Goal: Task Accomplishment & Management: Use online tool/utility

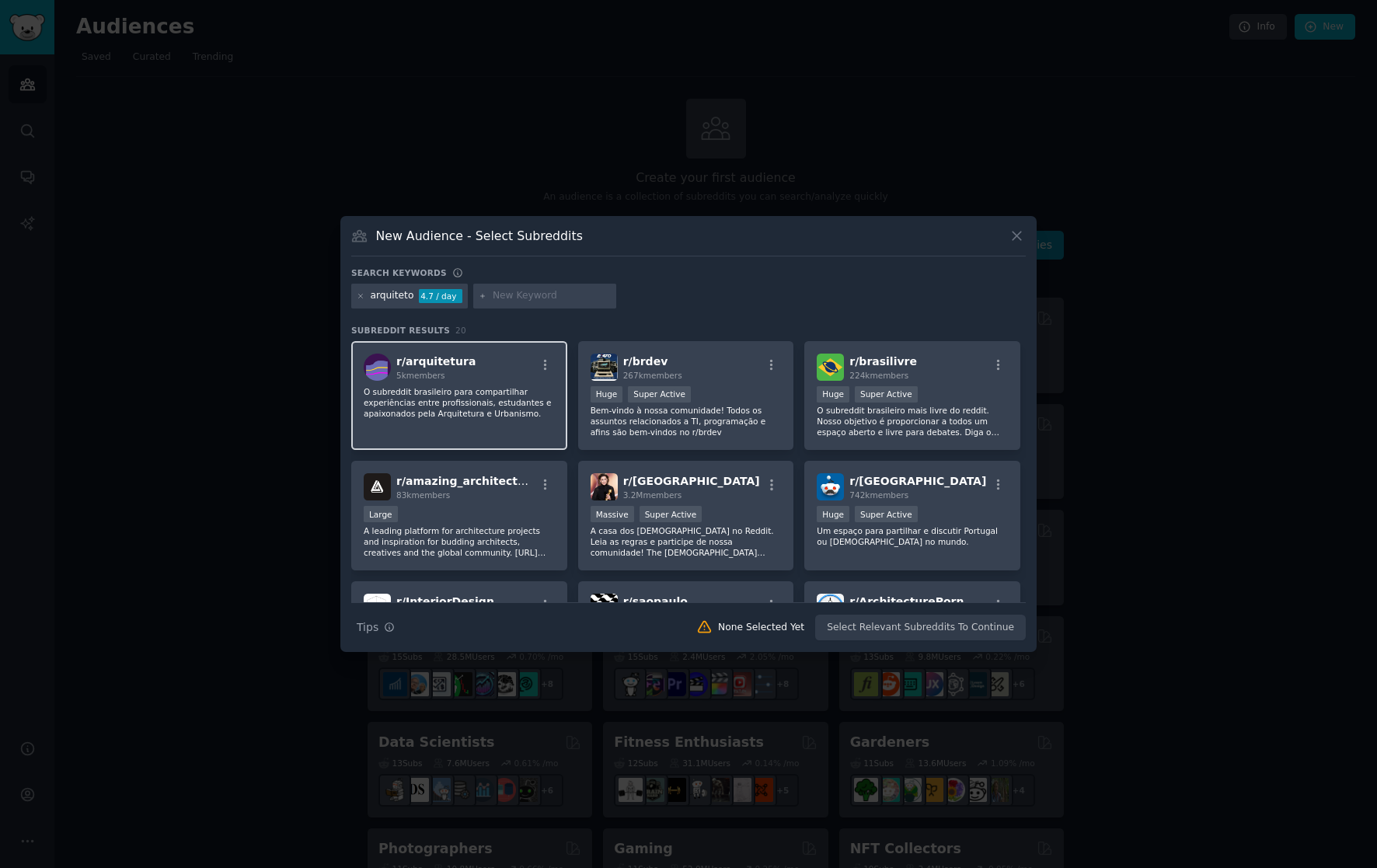
click at [454, 364] on span "r/ arquitetura" at bounding box center [436, 362] width 79 height 12
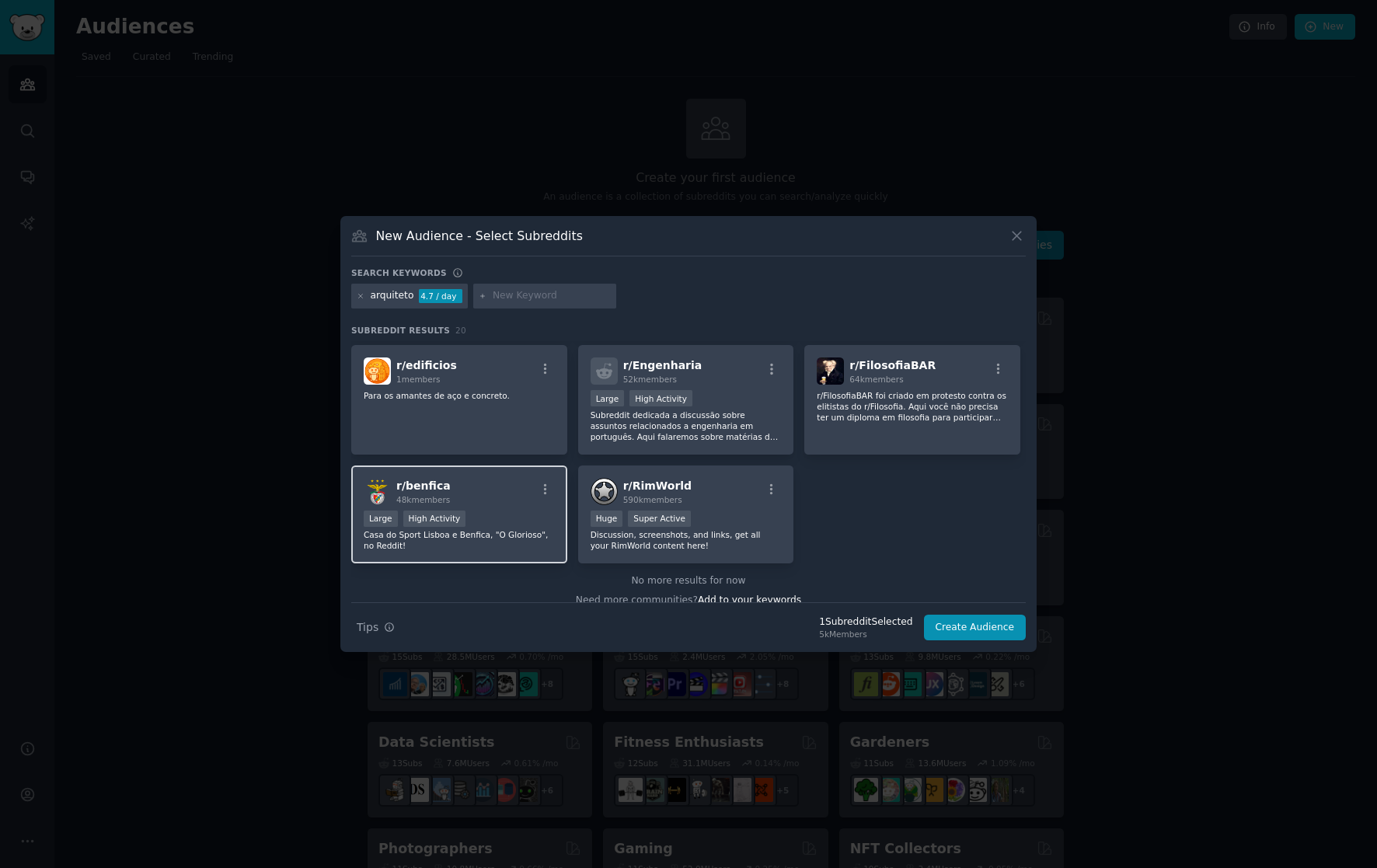
scroll to position [601, 0]
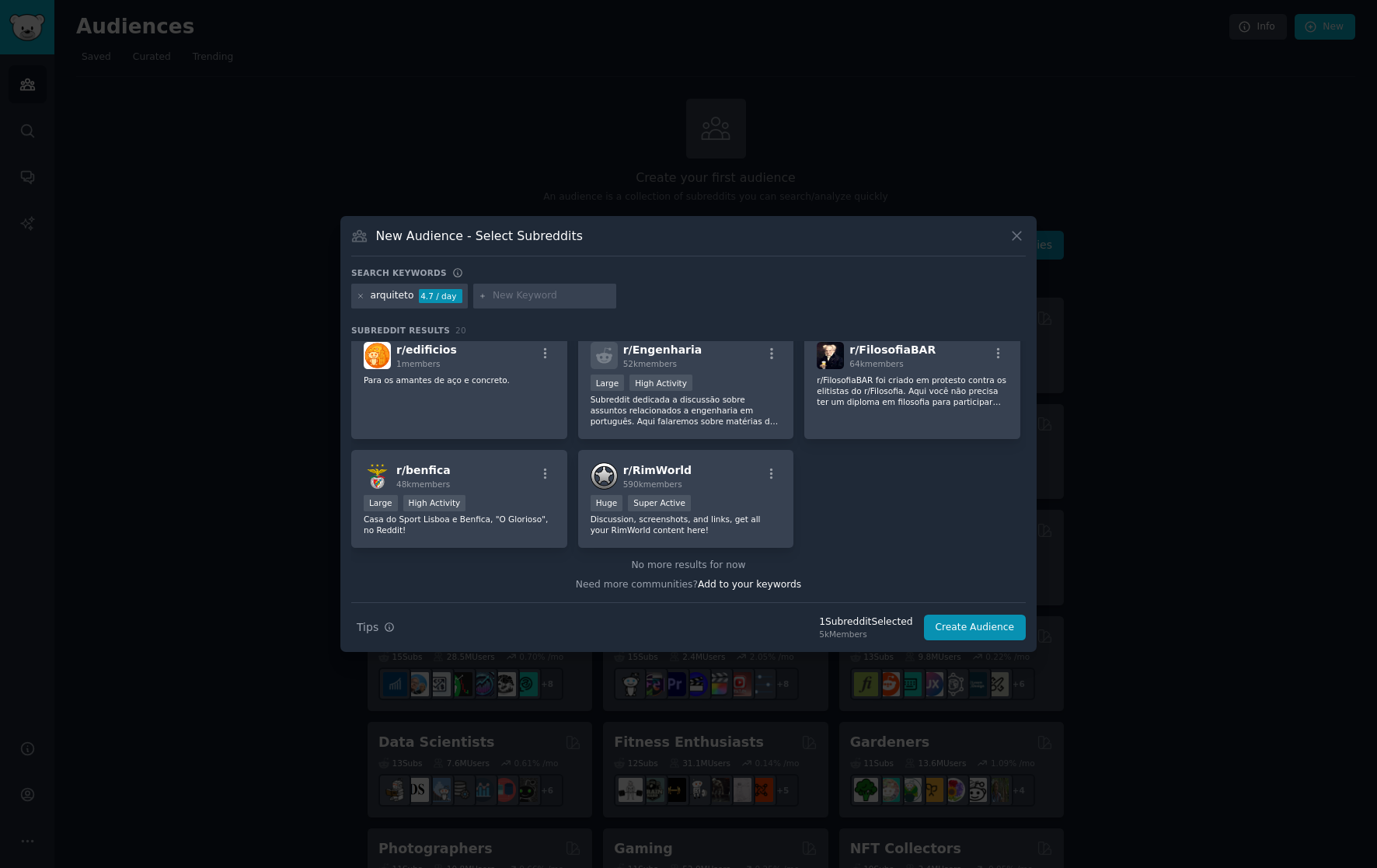
click at [512, 293] on input "text" at bounding box center [551, 296] width 118 height 14
click at [522, 298] on input "interior" at bounding box center [551, 296] width 118 height 14
type input "architecture"
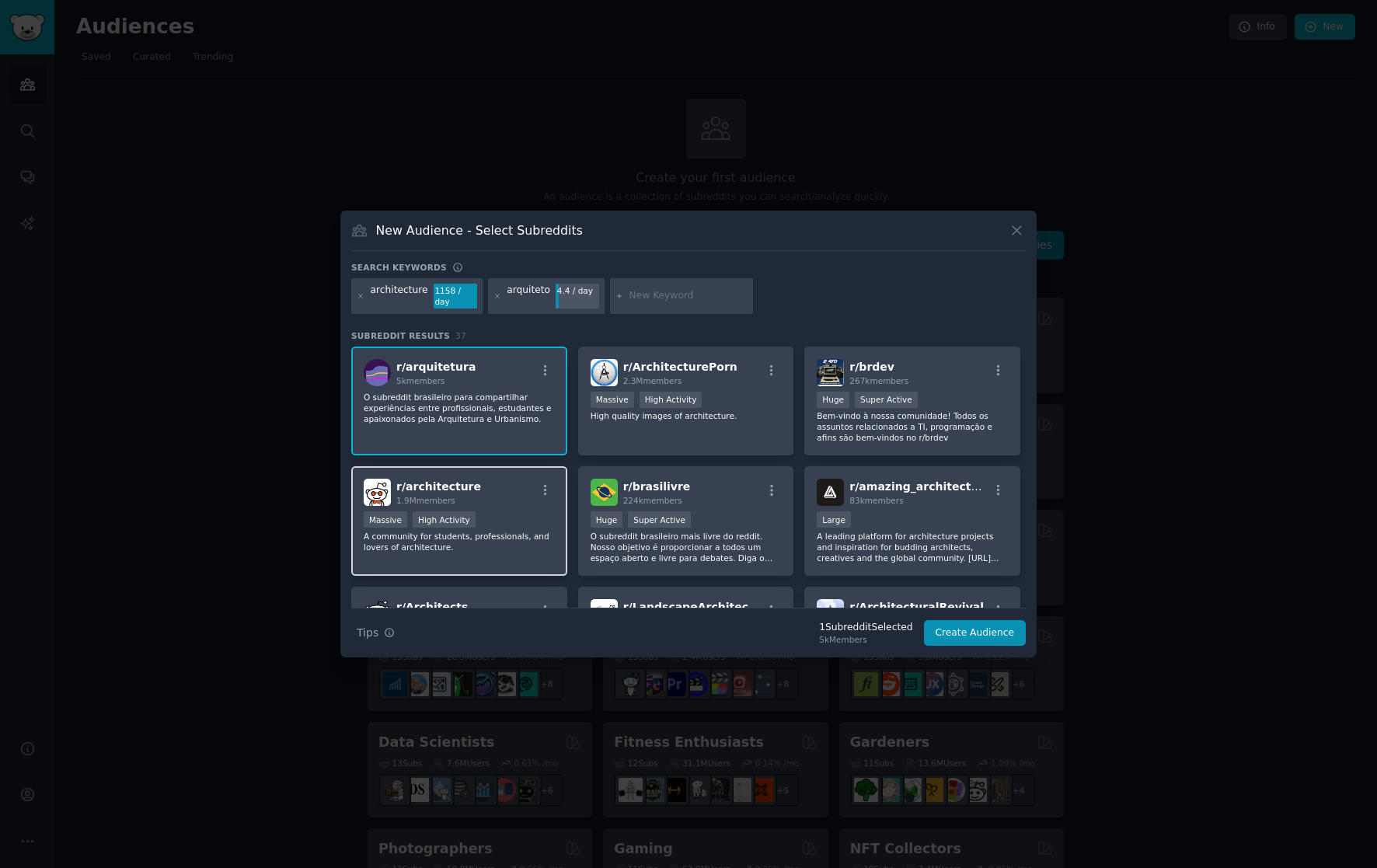
click at [523, 514] on div "Massive High Activity" at bounding box center [459, 521] width 191 height 19
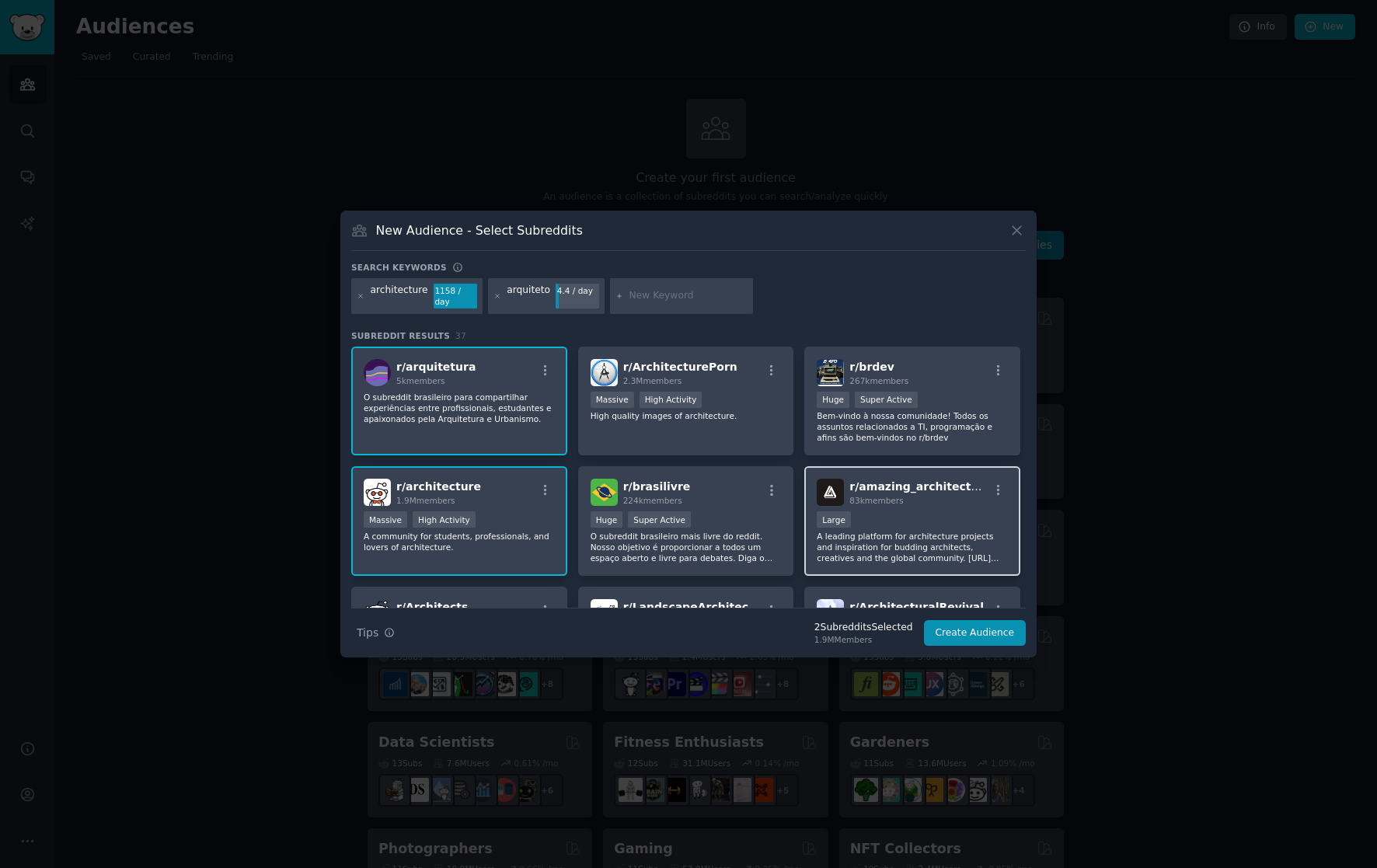
click at [880, 488] on span "r/ amazing_architecture" at bounding box center [920, 486] width 141 height 12
click at [630, 298] on input "text" at bounding box center [688, 296] width 118 height 14
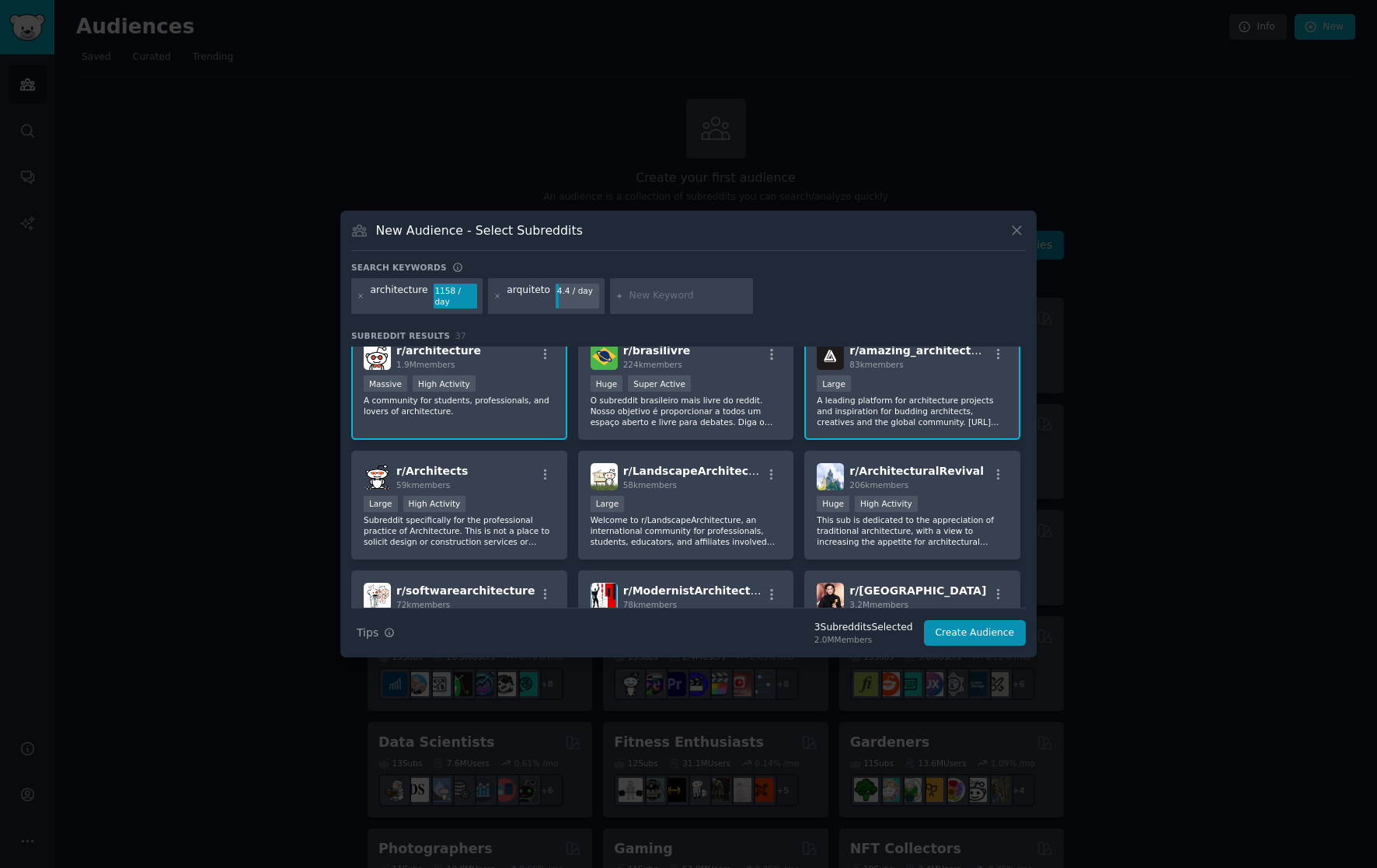
scroll to position [155, 0]
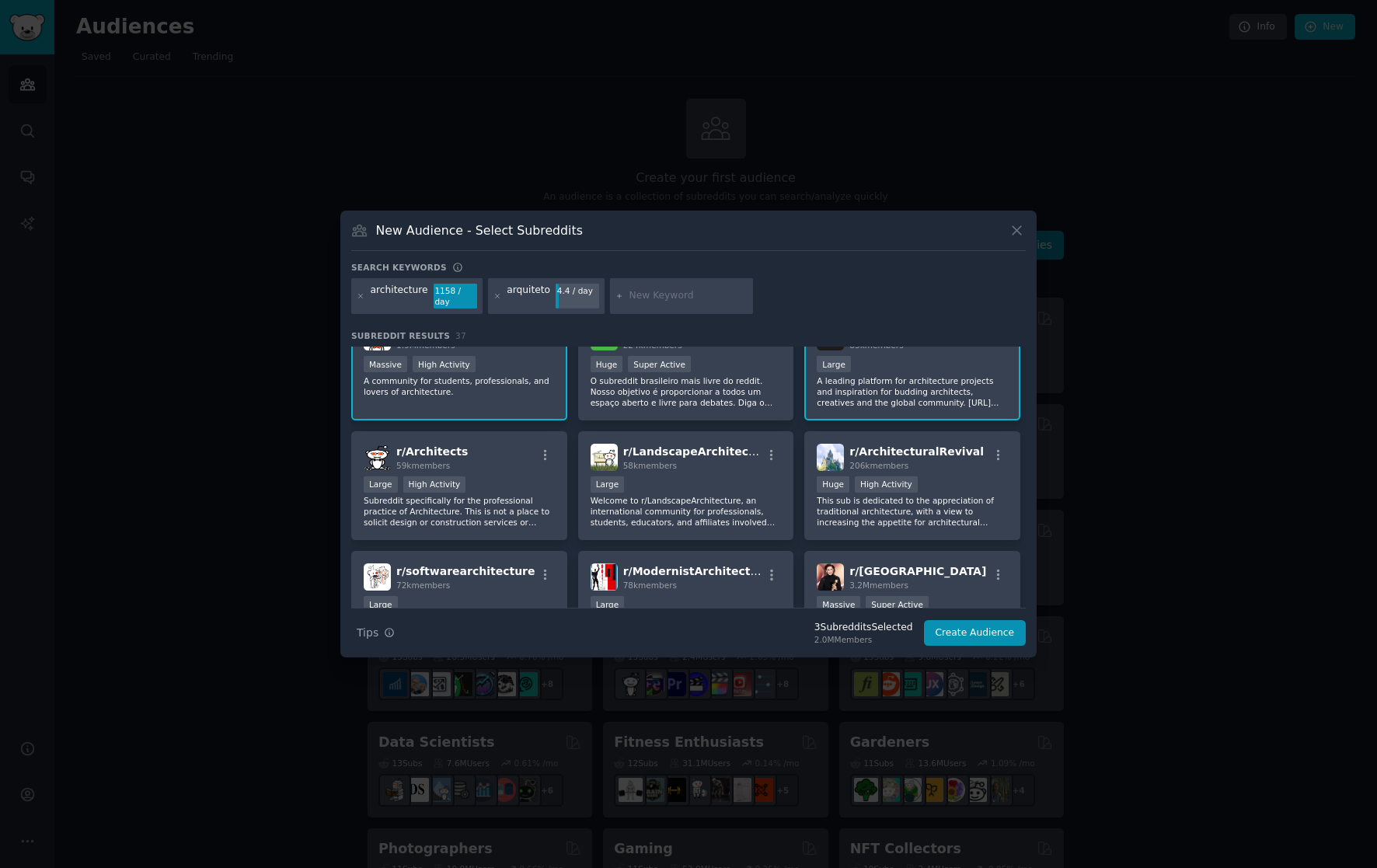
click at [657, 300] on input "text" at bounding box center [688, 296] width 118 height 14
type input "interior designer"
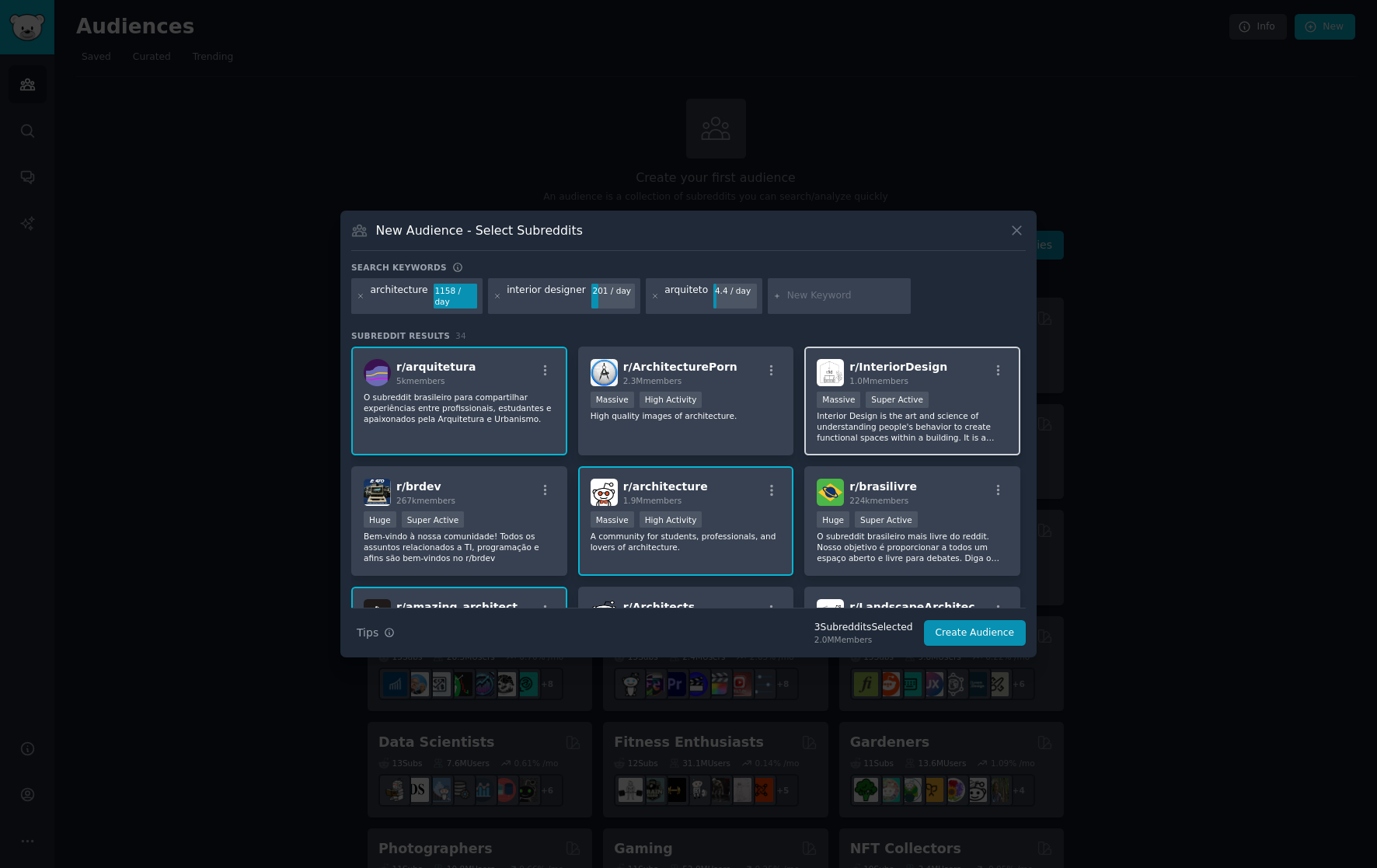
click at [922, 431] on p "Interior Design is the art and science of understanding people's behavior to cr…" at bounding box center [912, 426] width 191 height 32
click at [999, 630] on button "Create Audience" at bounding box center [974, 633] width 102 height 26
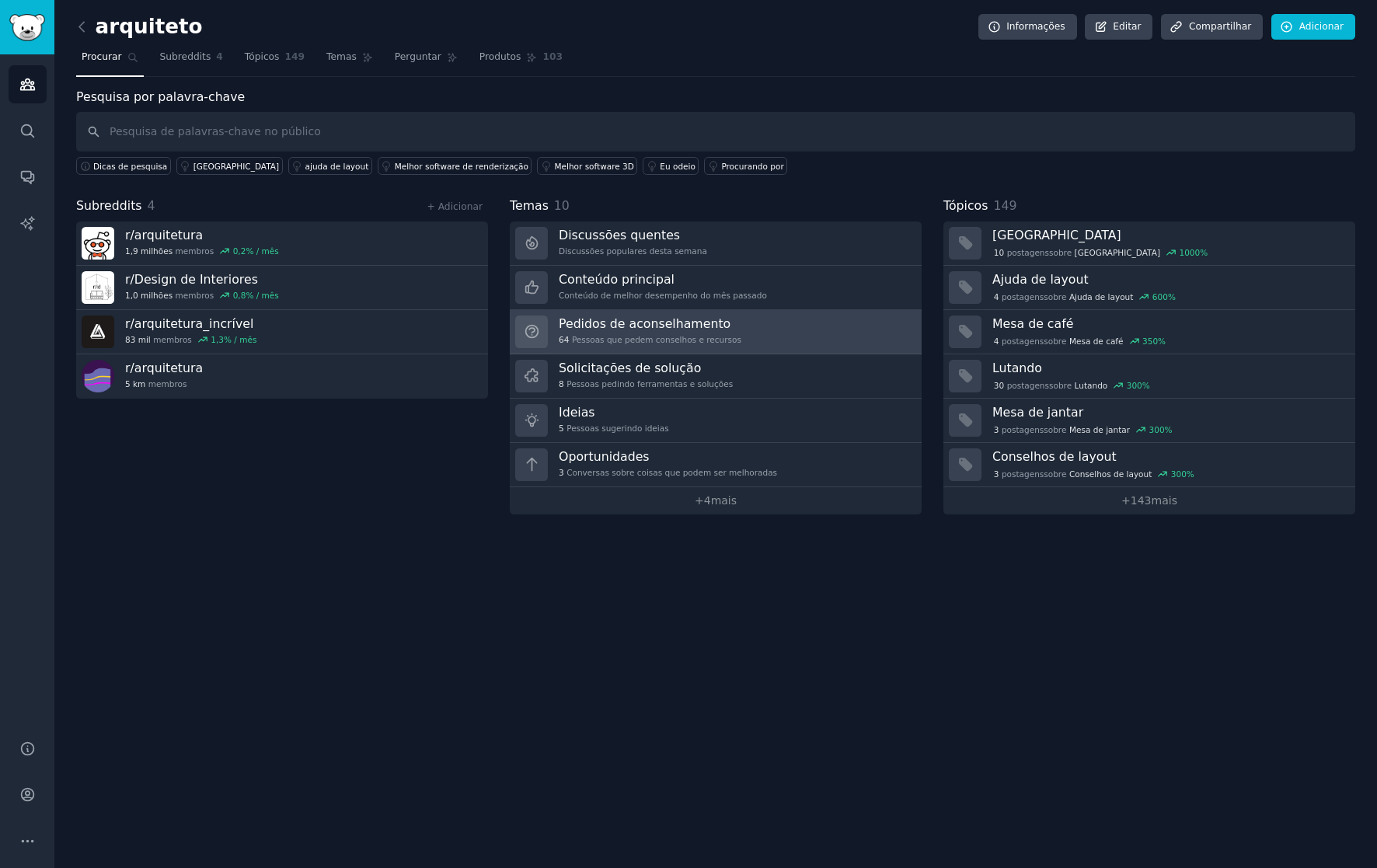
click at [754, 329] on link "Pedidos de aconselhamento 64 Pessoas que pedem conselhos e recursos" at bounding box center [716, 332] width 412 height 45
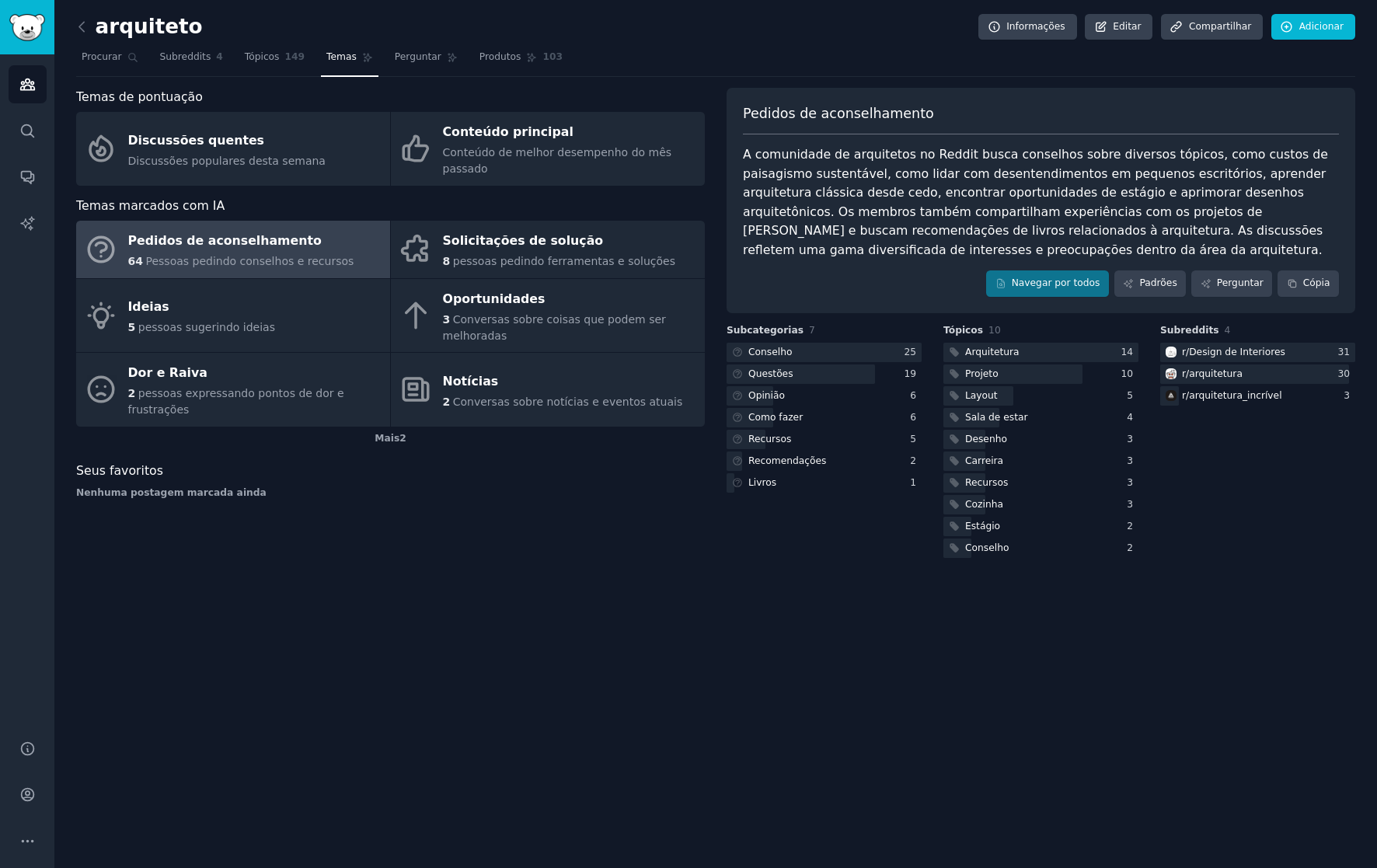
click at [1112, 164] on div "A comunidade de arquitetos no Reddit busca conselhos sobre diversos tópicos, co…" at bounding box center [1041, 202] width 596 height 114
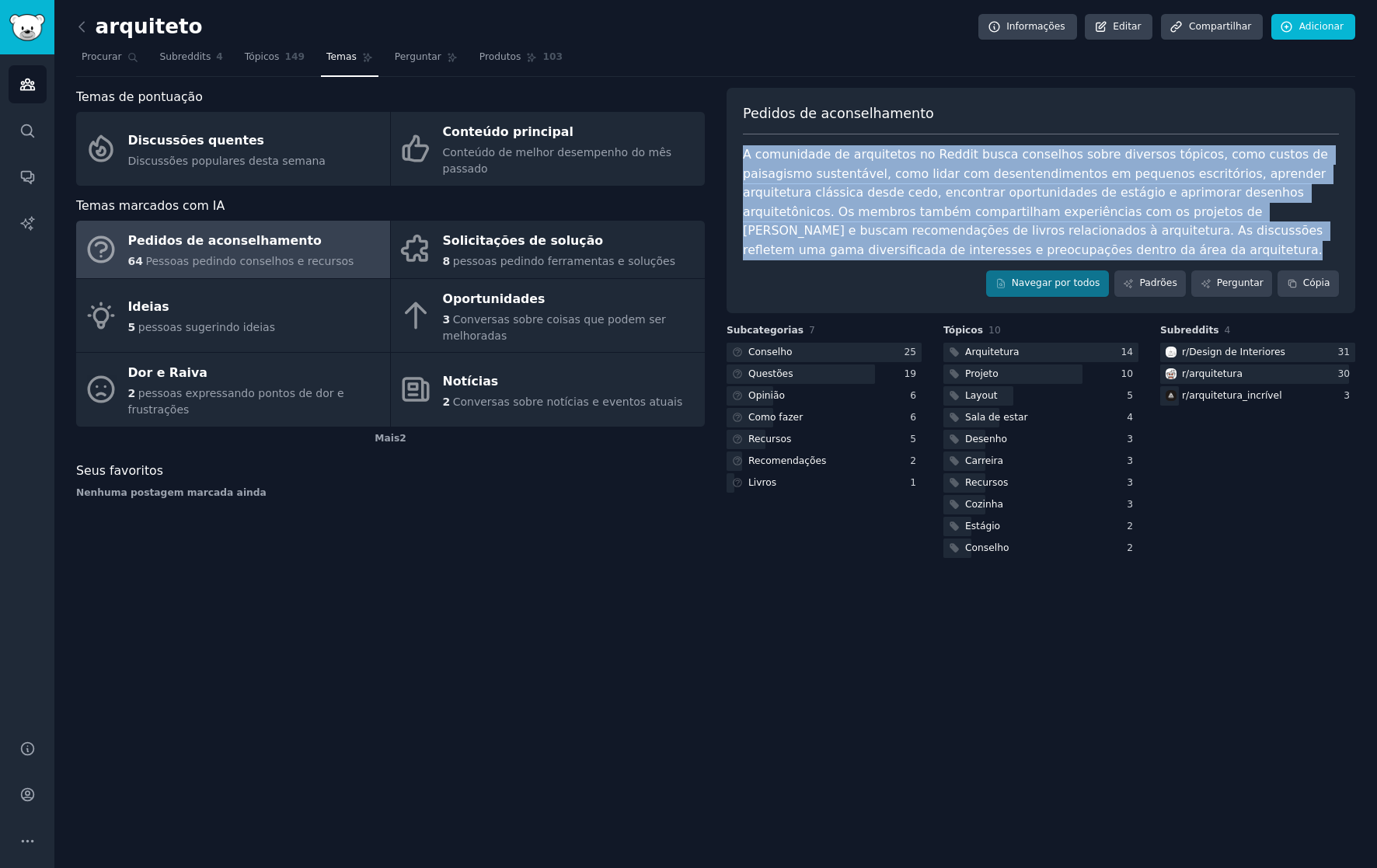
click at [1112, 164] on div "A comunidade de arquitetos no Reddit busca conselhos sobre diversos tópicos, co…" at bounding box center [1041, 202] width 596 height 114
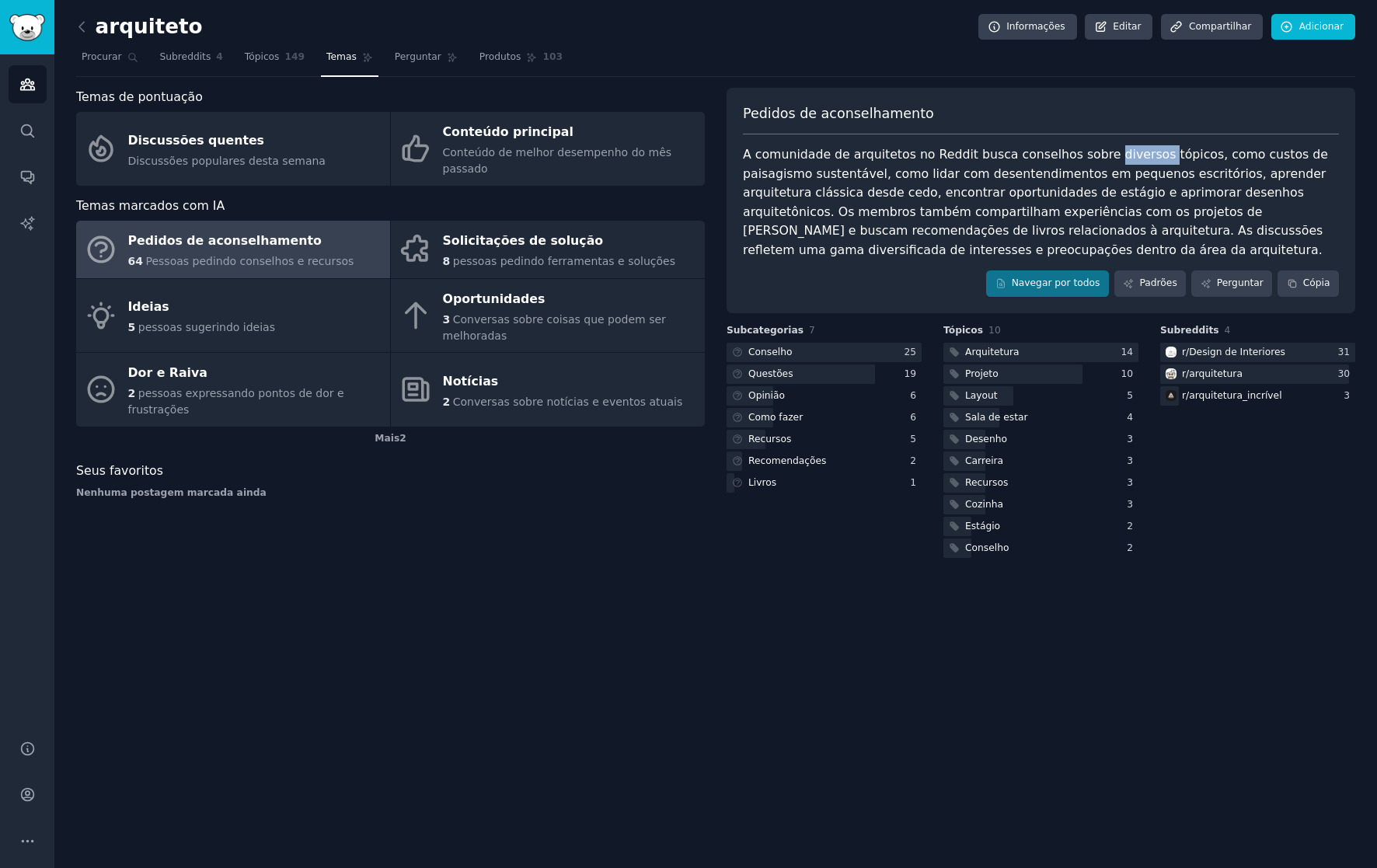
click at [1112, 164] on div "A comunidade de arquitetos no Reddit busca conselhos sobre diversos tópicos, co…" at bounding box center [1041, 202] width 596 height 114
click at [994, 175] on font "A comunidade de arquitetos no Reddit busca conselhos sobre diversos tópicos, co…" at bounding box center [1037, 202] width 589 height 110
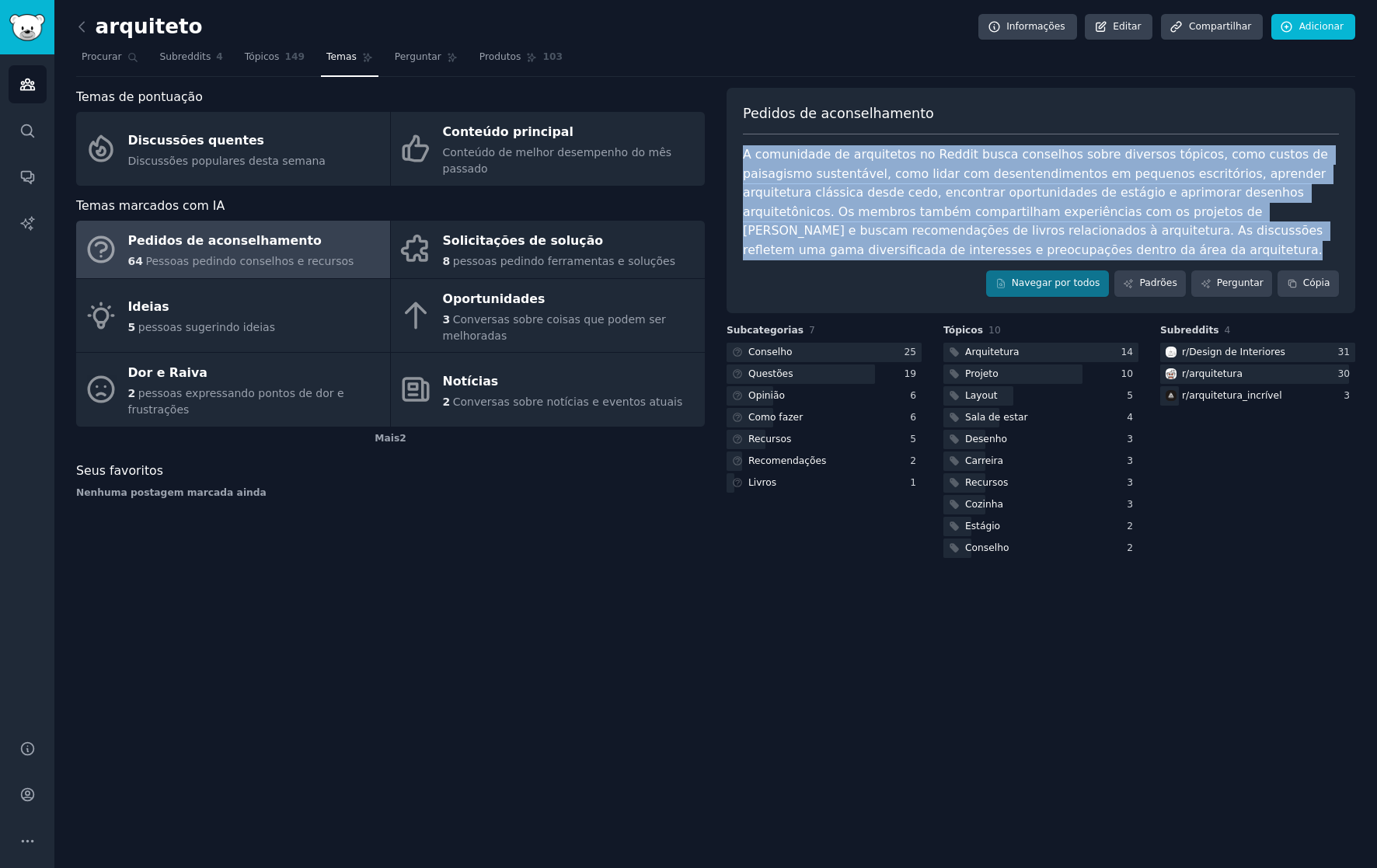
click at [994, 175] on font "A comunidade de arquitetos no Reddit busca conselhos sobre diversos tópicos, co…" at bounding box center [1037, 202] width 589 height 110
click at [1032, 176] on font "A comunidade de arquitetos no Reddit busca conselhos sobre diversos tópicos, co…" at bounding box center [1037, 202] width 589 height 110
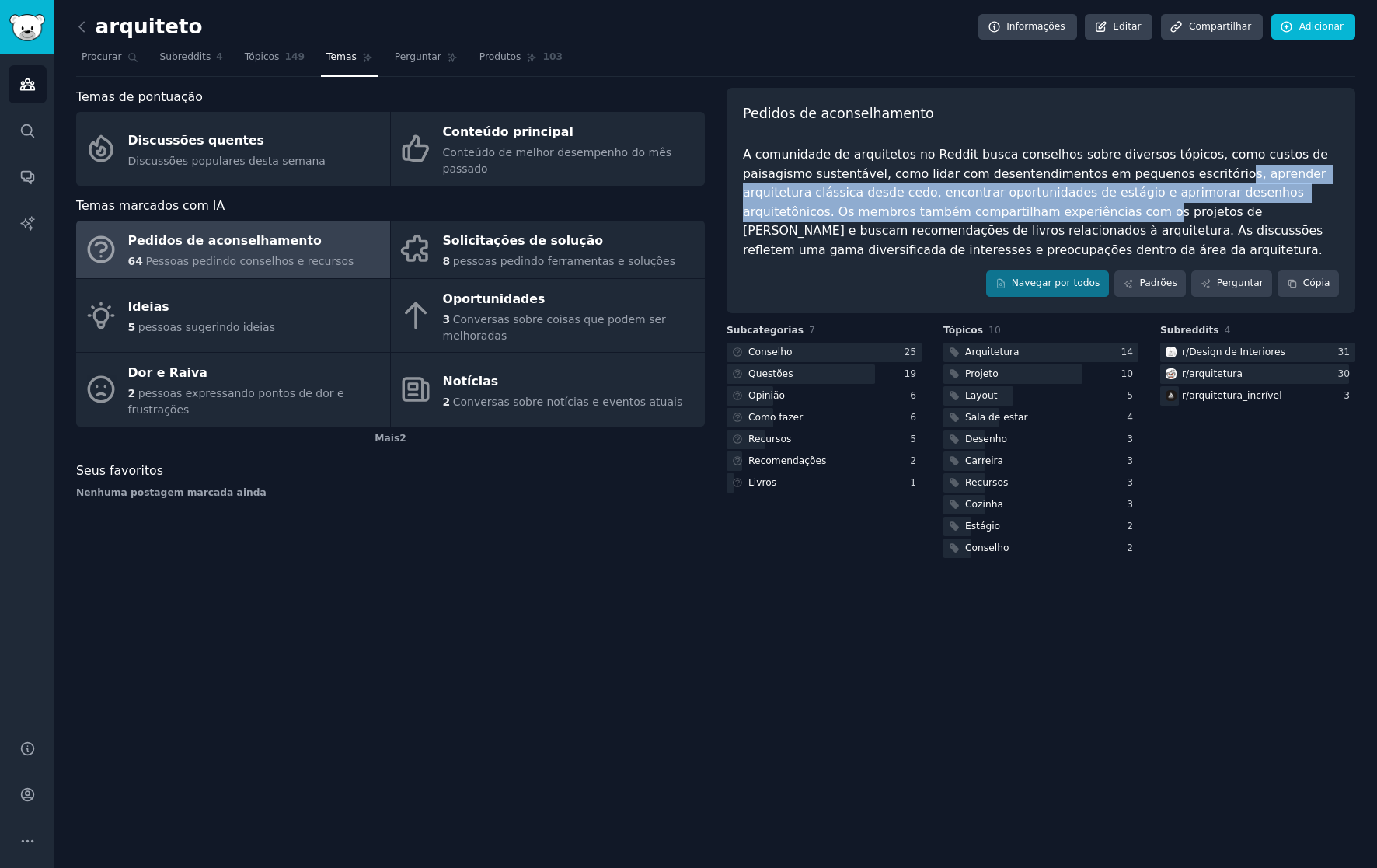
drag, startPoint x: 1135, startPoint y: 169, endPoint x: 922, endPoint y: 210, distance: 216.9
click at [922, 210] on font "A comunidade de arquitetos no Reddit busca conselhos sobre diversos tópicos, co…" at bounding box center [1037, 202] width 589 height 110
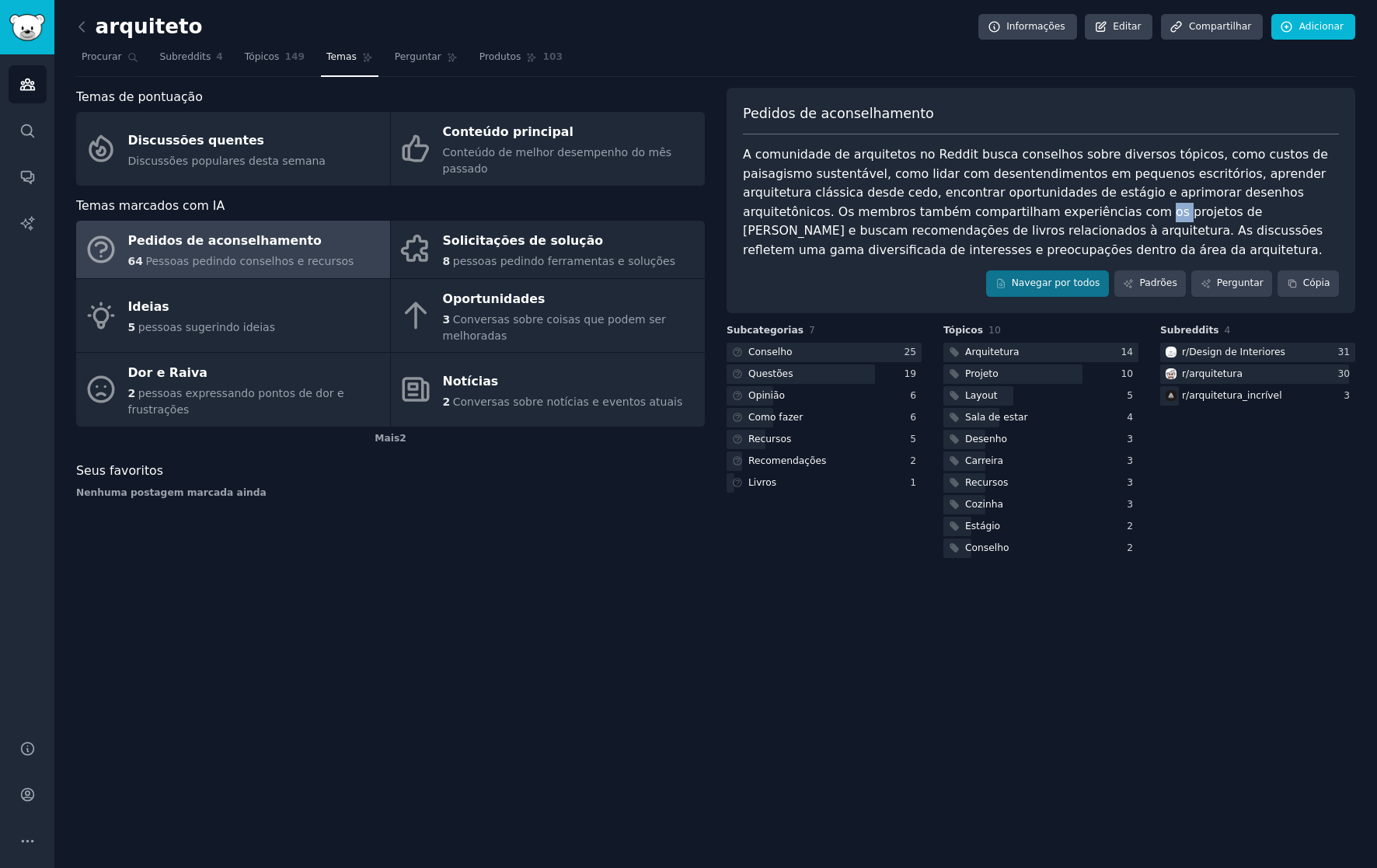
click at [922, 210] on font "A comunidade de arquitetos no Reddit busca conselhos sobre diversos tópicos, co…" at bounding box center [1037, 202] width 589 height 110
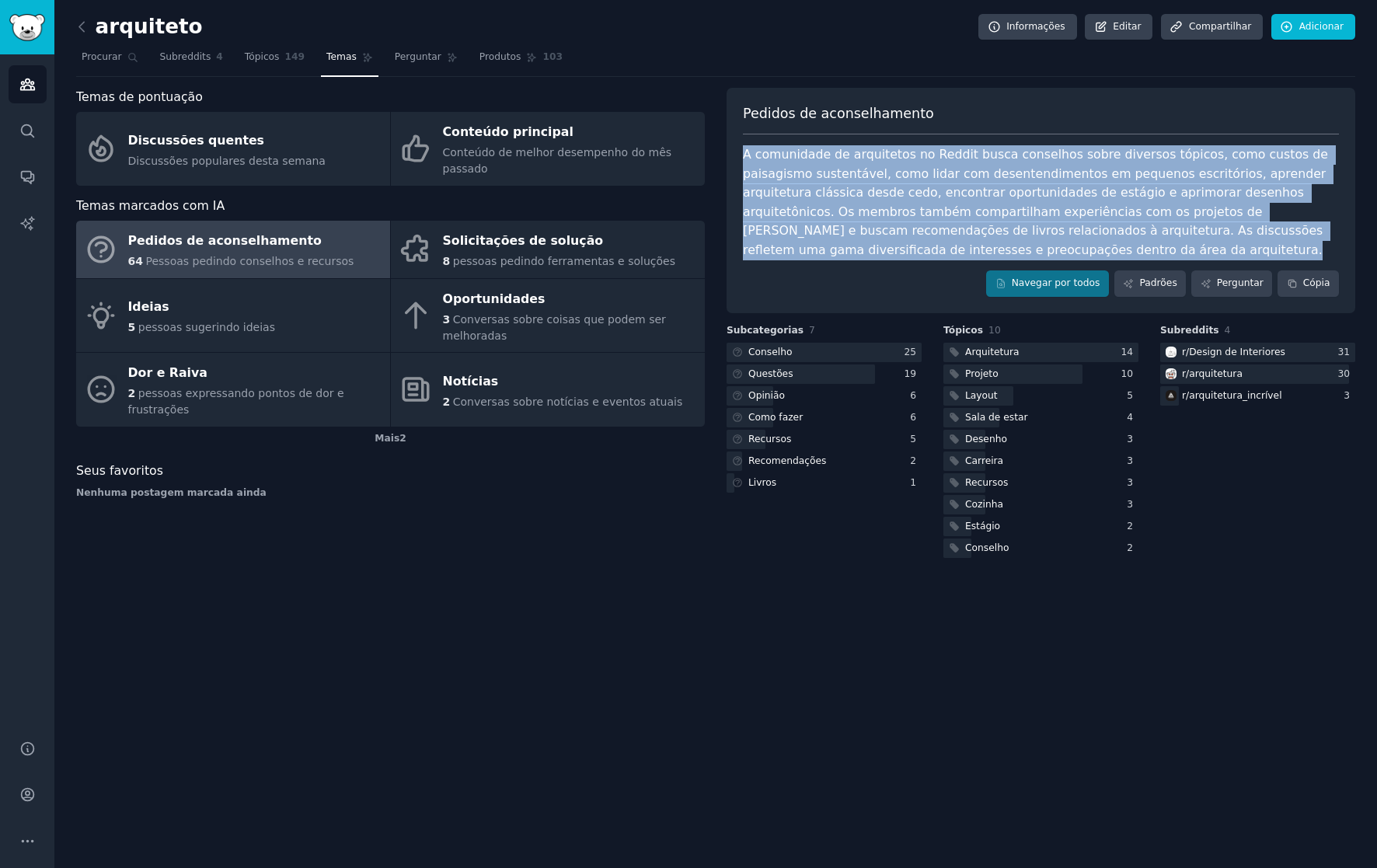
click at [922, 210] on font "A comunidade de arquitetos no Reddit busca conselhos sobre diversos tópicos, co…" at bounding box center [1037, 202] width 589 height 110
click at [1010, 212] on font "A comunidade de arquitetos no Reddit busca conselhos sobre diversos tópicos, co…" at bounding box center [1037, 202] width 589 height 110
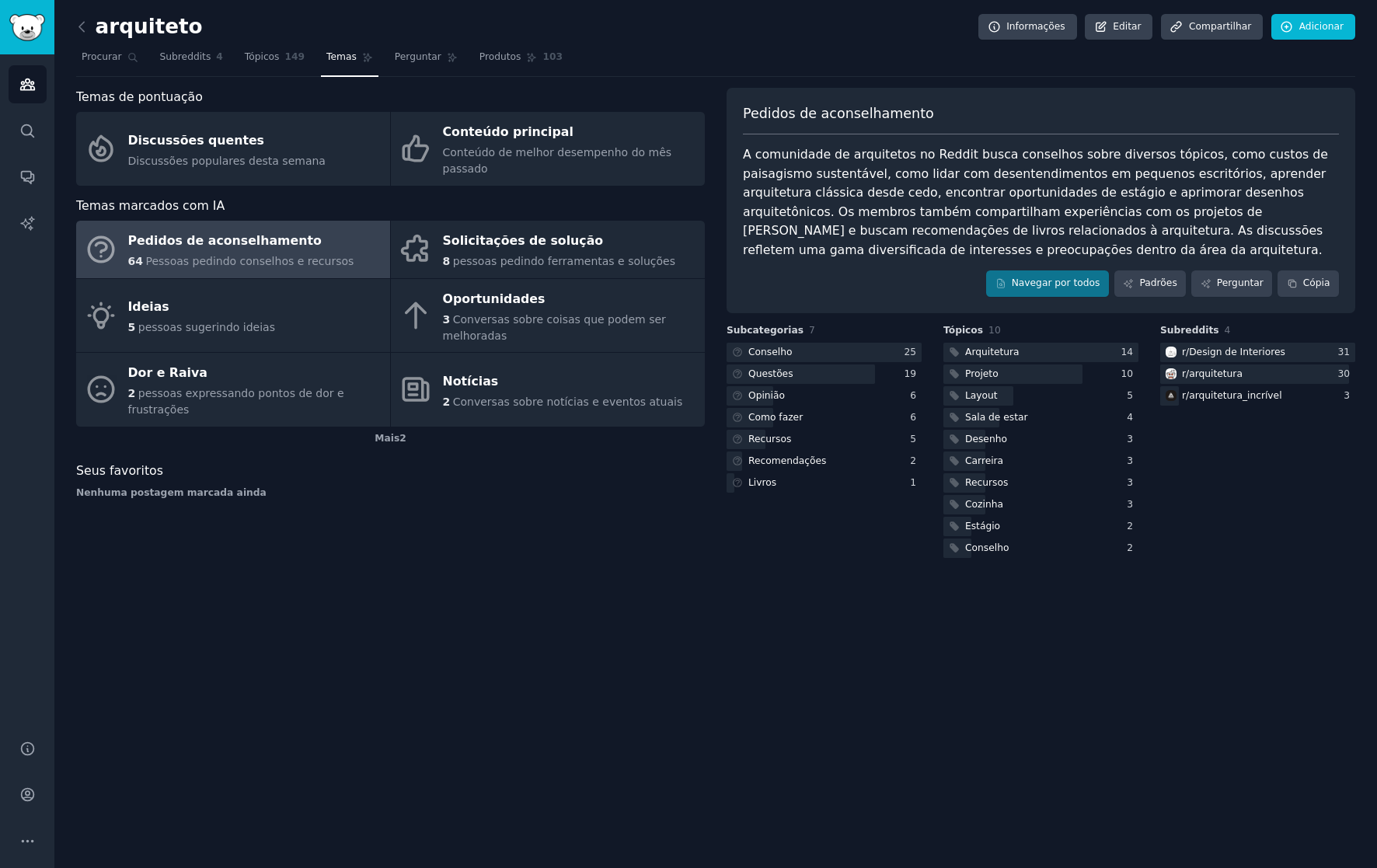
click at [1010, 212] on font "A comunidade de arquitetos no Reddit busca conselhos sobre diversos tópicos, co…" at bounding box center [1037, 202] width 589 height 110
click at [1063, 213] on font "A comunidade de arquitetos no Reddit busca conselhos sobre diversos tópicos, co…" at bounding box center [1037, 202] width 589 height 110
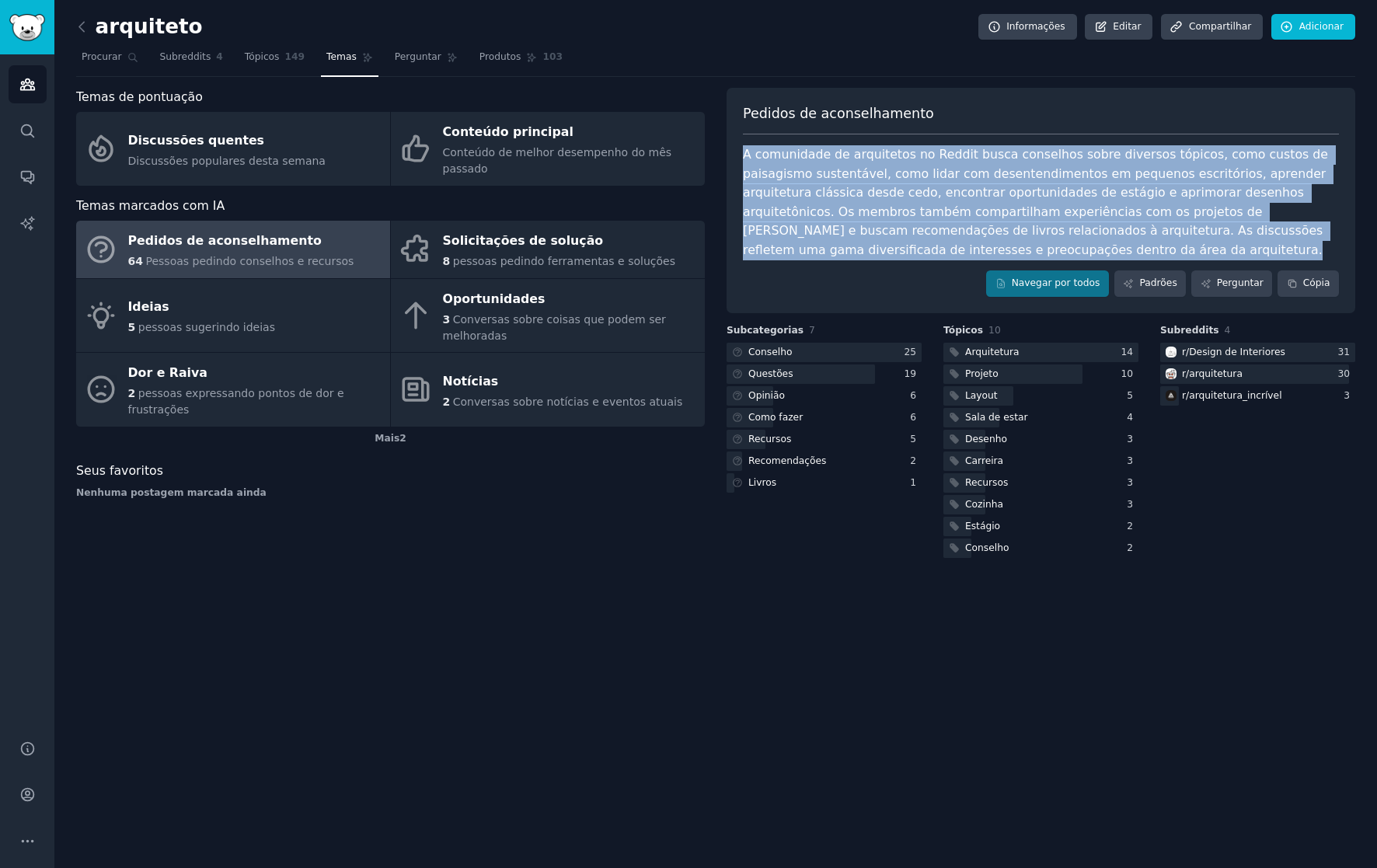
click at [1063, 213] on font "A comunidade de arquitetos no Reddit busca conselhos sobre diversos tópicos, co…" at bounding box center [1037, 202] width 589 height 110
click at [1023, 196] on font "A comunidade de arquitetos no Reddit busca conselhos sobre diversos tópicos, co…" at bounding box center [1037, 202] width 589 height 110
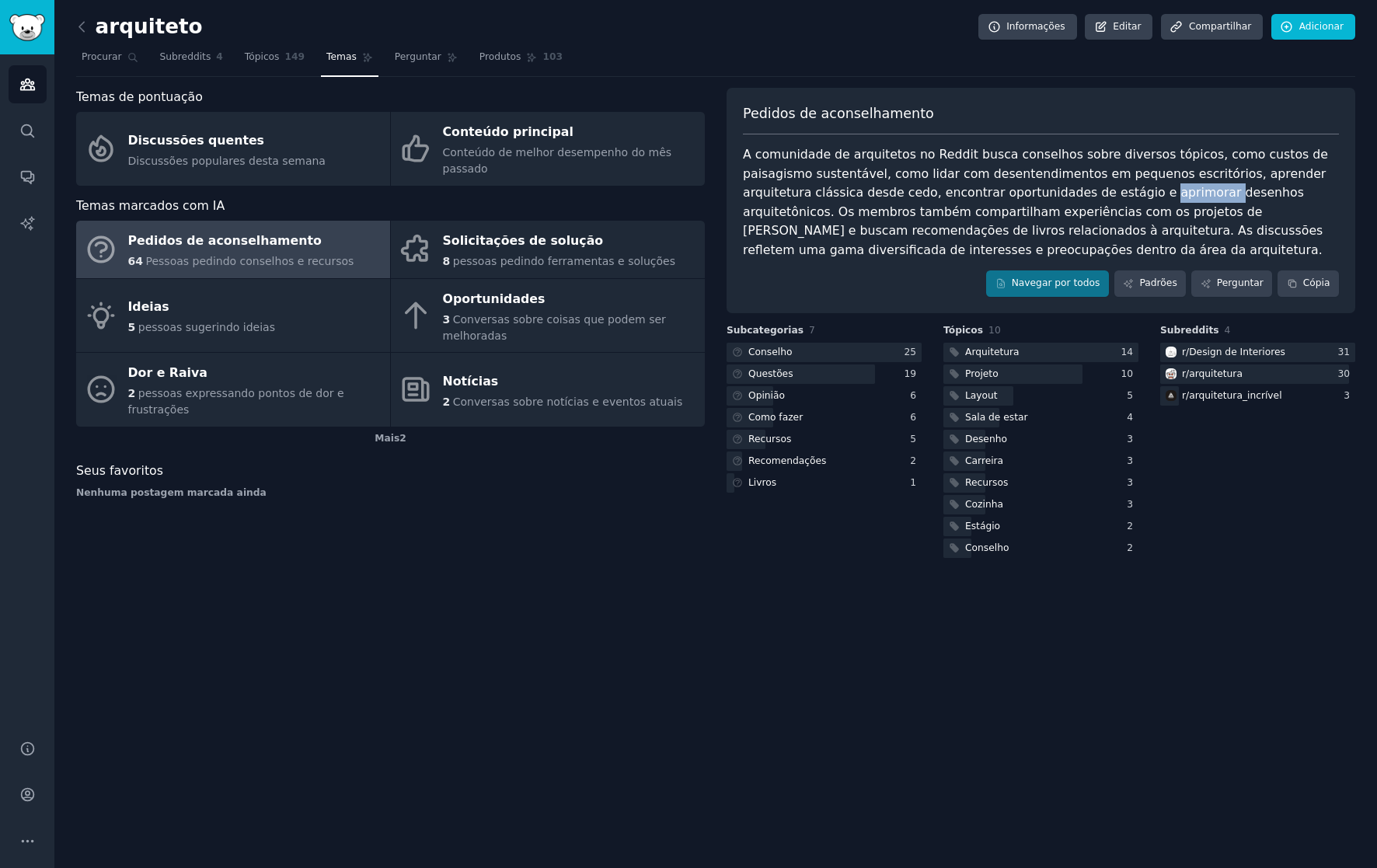
click at [1023, 196] on font "A comunidade de arquitetos no Reddit busca conselhos sobre diversos tópicos, co…" at bounding box center [1037, 202] width 589 height 110
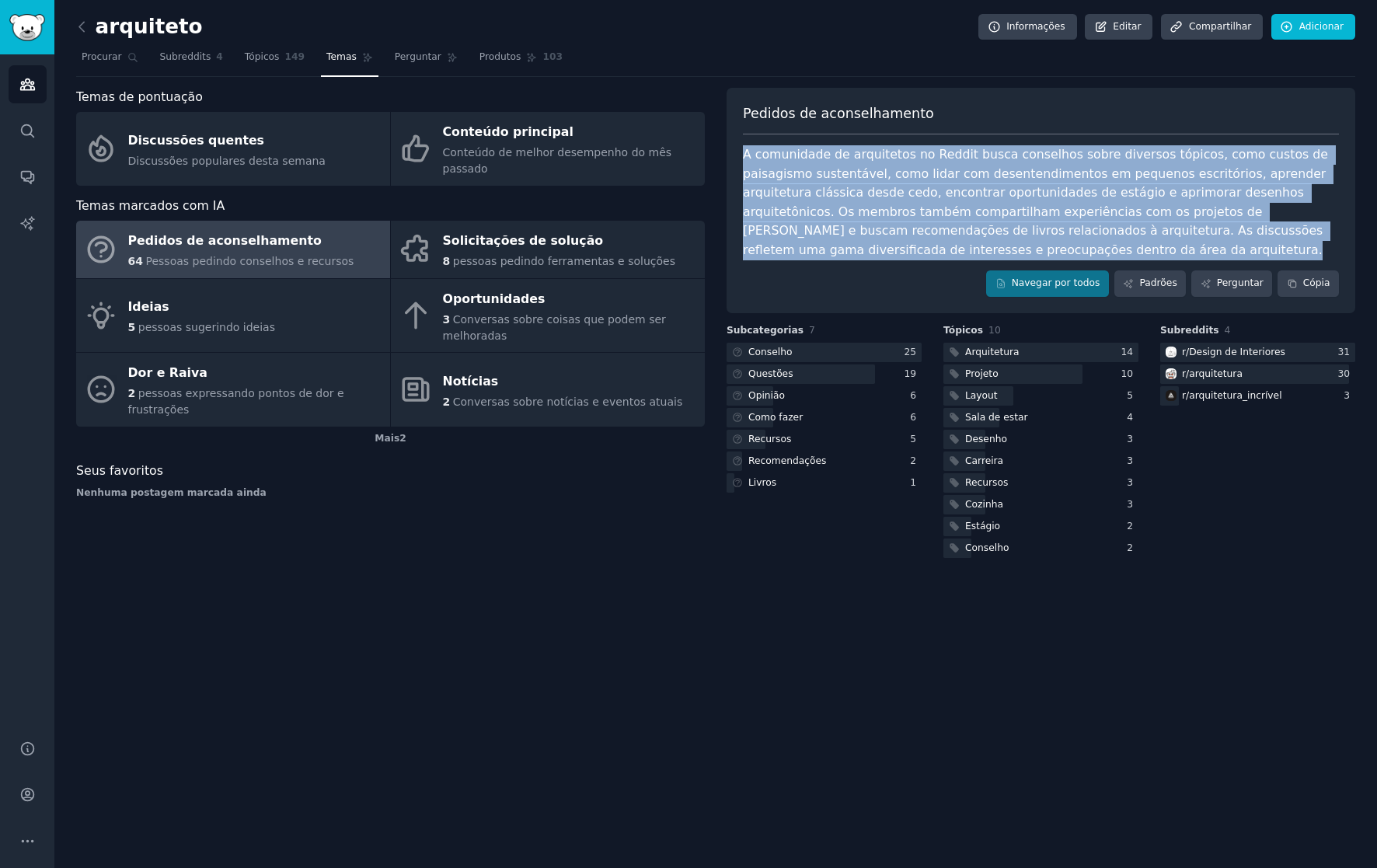
click at [1023, 196] on font "A comunidade de arquitetos no Reddit busca conselhos sobre diversos tópicos, co…" at bounding box center [1037, 202] width 589 height 110
click at [1010, 194] on font "A comunidade de arquitetos no Reddit busca conselhos sobre diversos tópicos, co…" at bounding box center [1037, 202] width 589 height 110
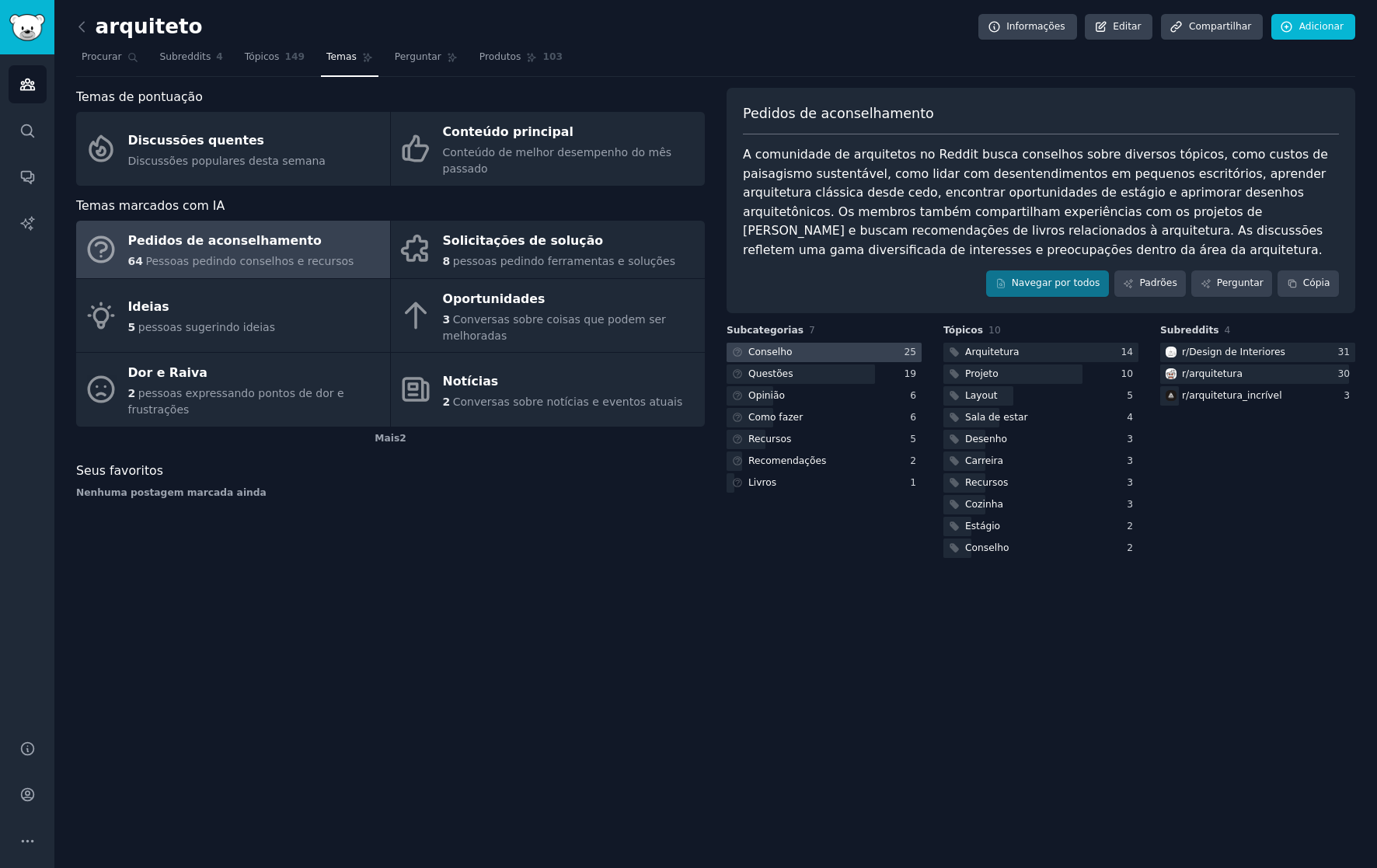
click at [872, 352] on div at bounding box center [823, 352] width 195 height 19
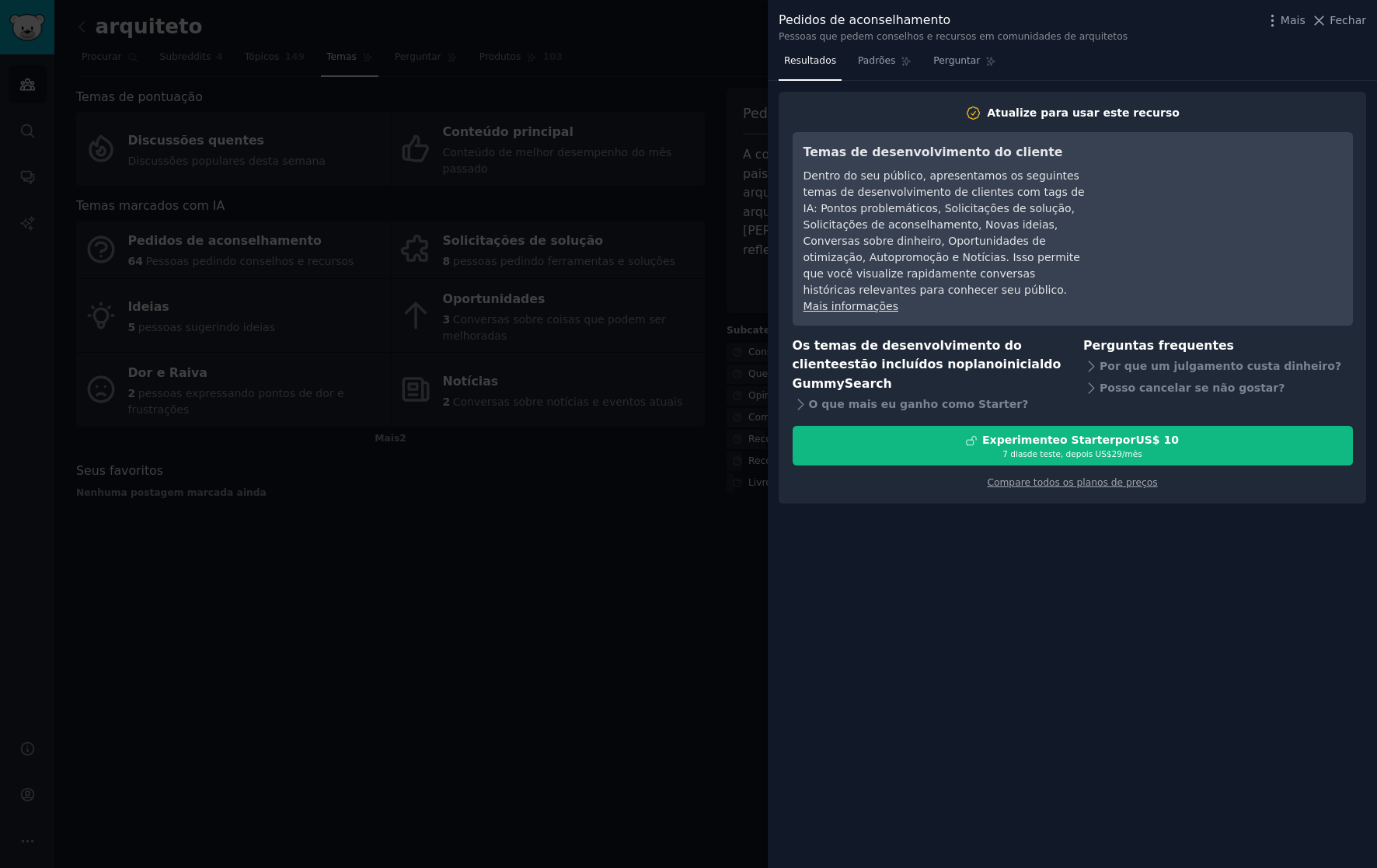
click at [703, 406] on div at bounding box center [688, 434] width 1377 height 868
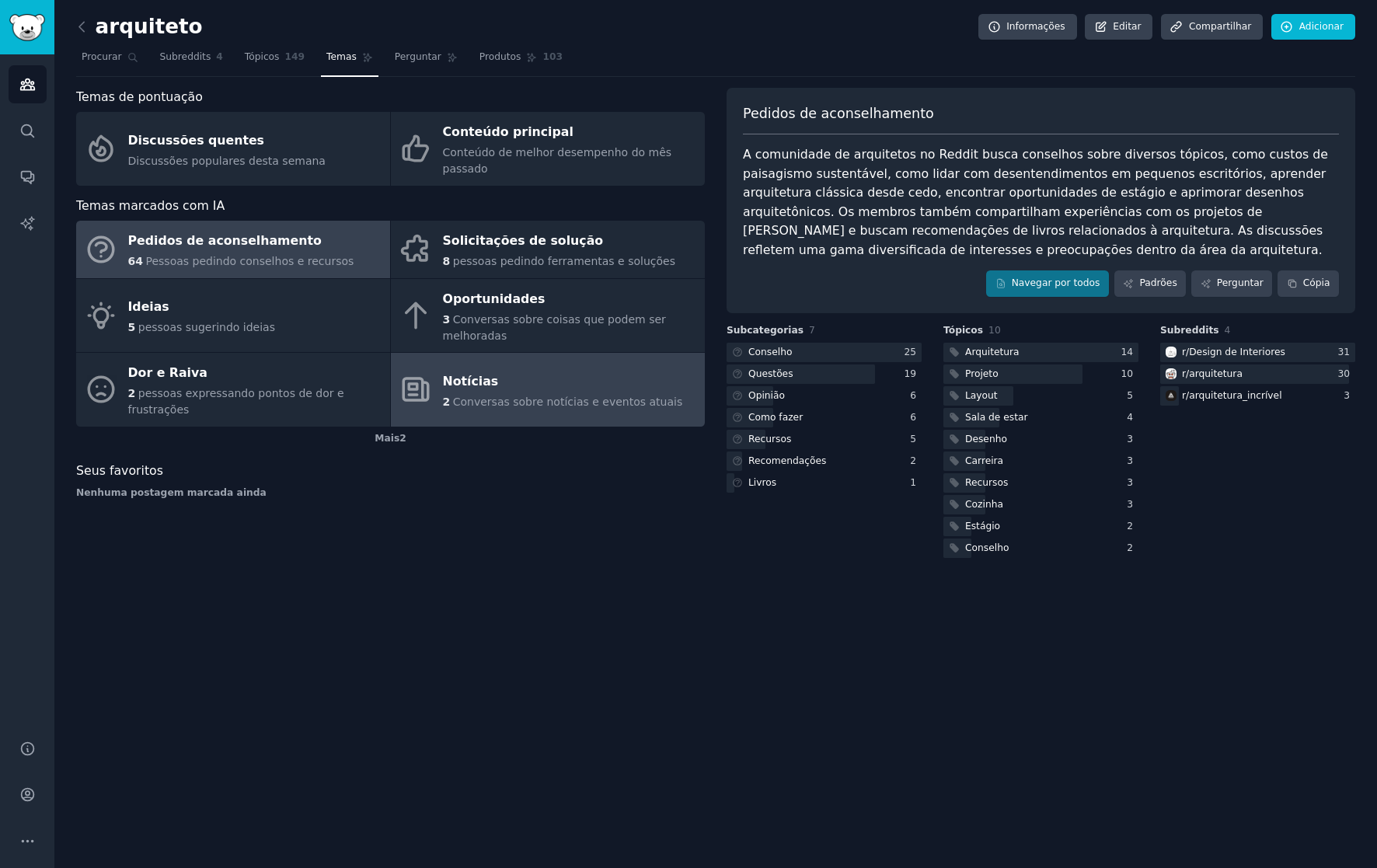
drag, startPoint x: 673, startPoint y: 382, endPoint x: 680, endPoint y: 378, distance: 8.1
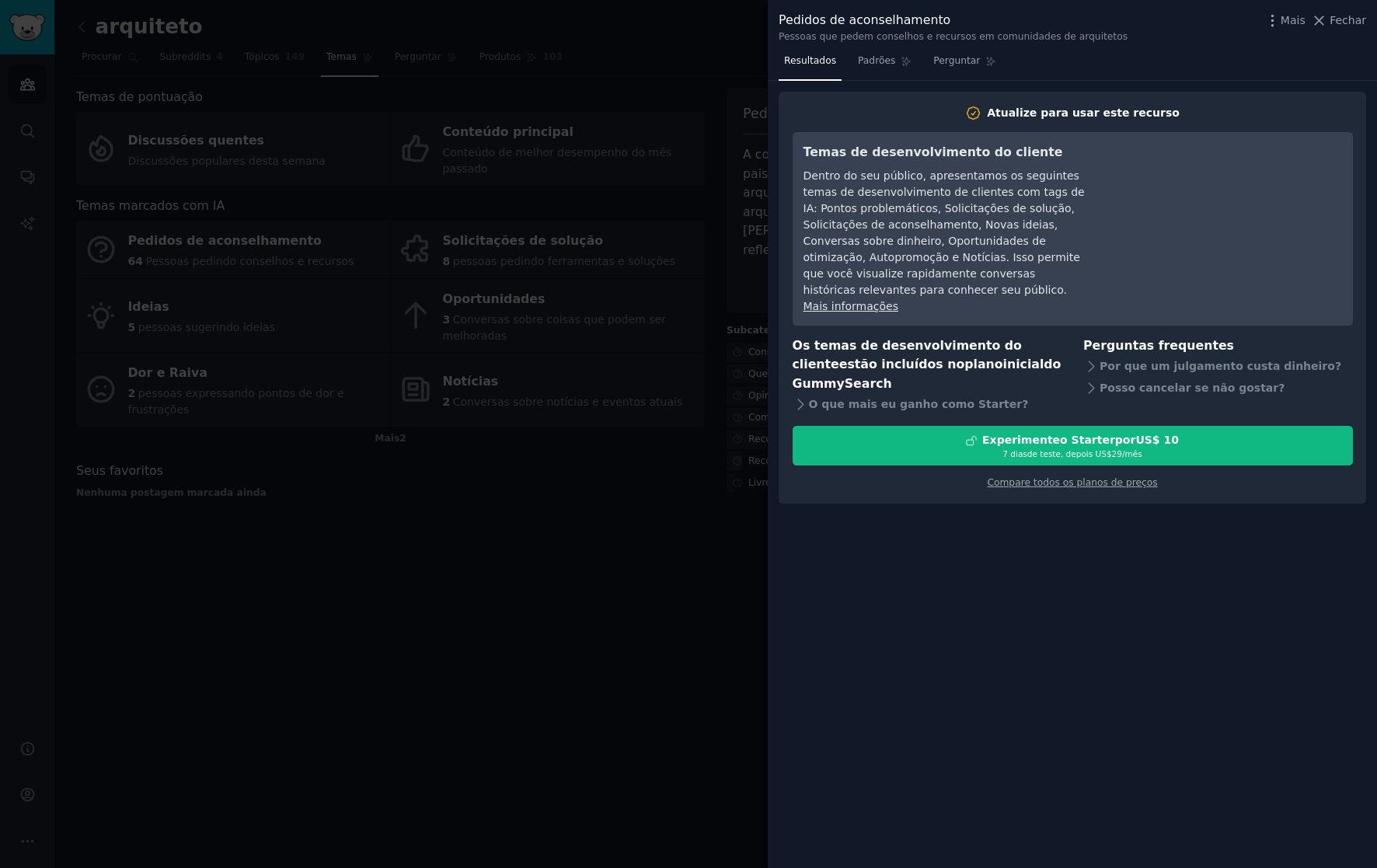
click at [561, 330] on div at bounding box center [688, 434] width 1377 height 868
drag, startPoint x: 449, startPoint y: 290, endPoint x: 375, endPoint y: 279, distance: 74.8
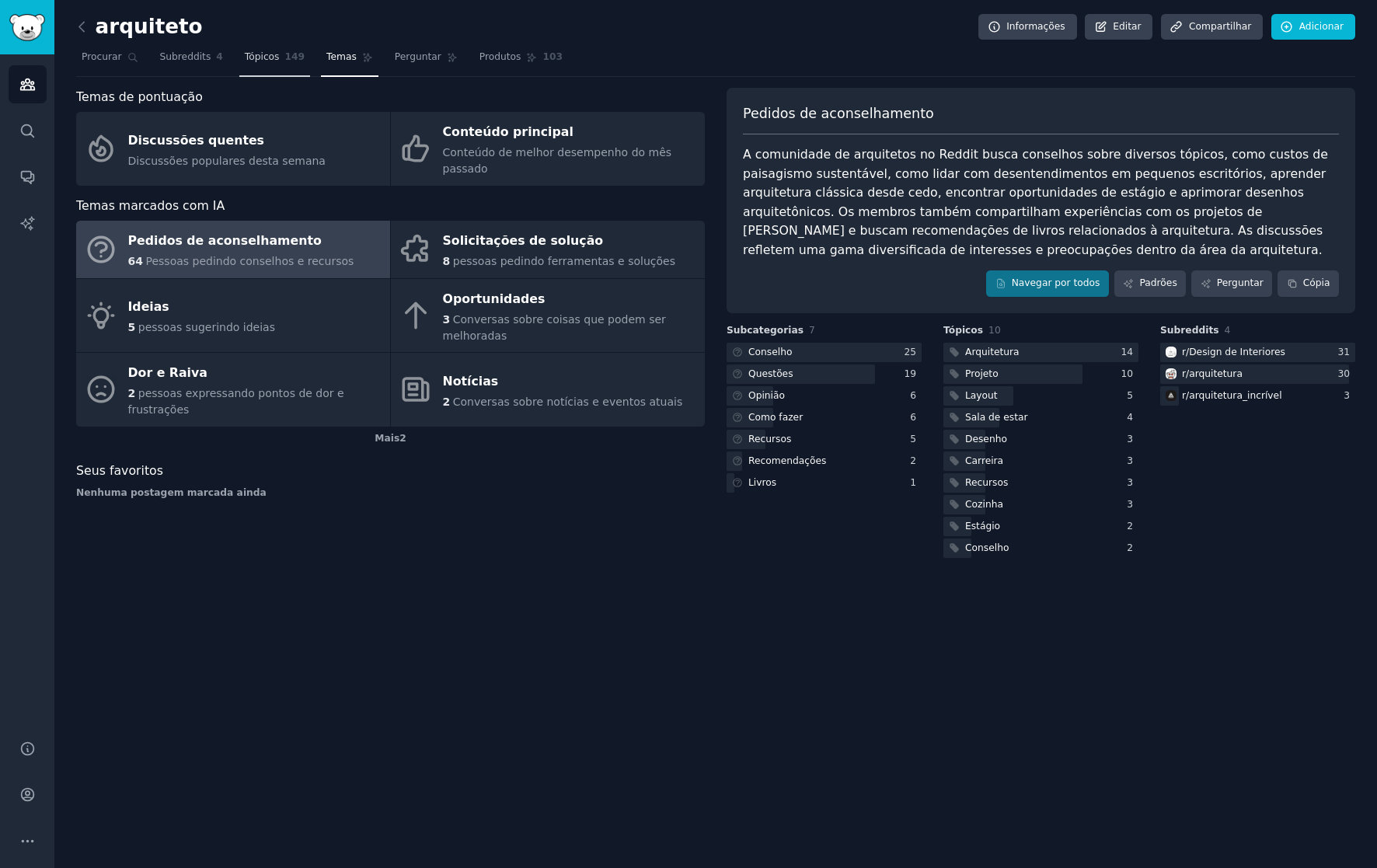
click at [250, 52] on font "Tópicos" at bounding box center [262, 57] width 35 height 10
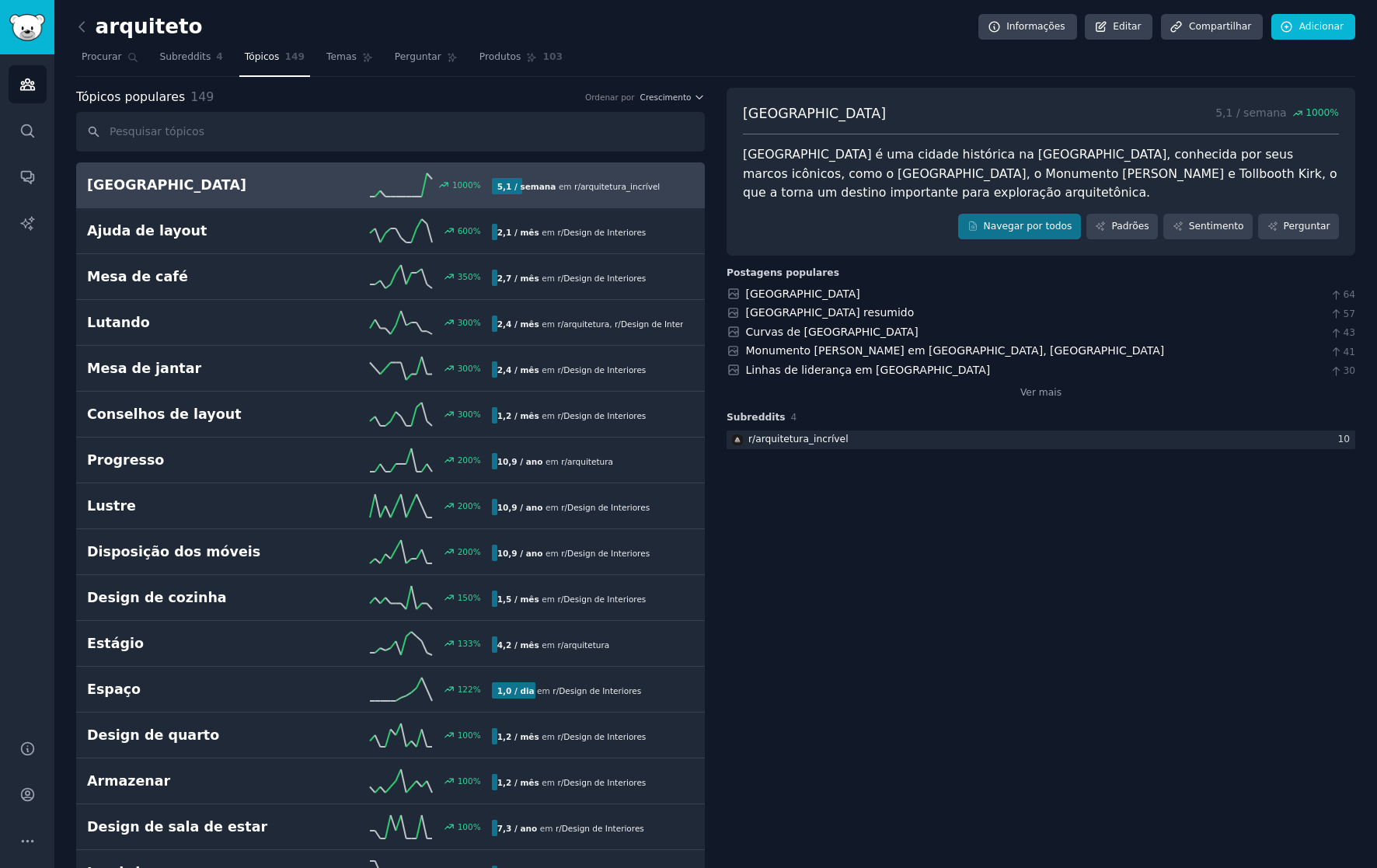
drag, startPoint x: 886, startPoint y: 379, endPoint x: 796, endPoint y: -3, distance: 392.5
